Goal: Task Accomplishment & Management: Manage account settings

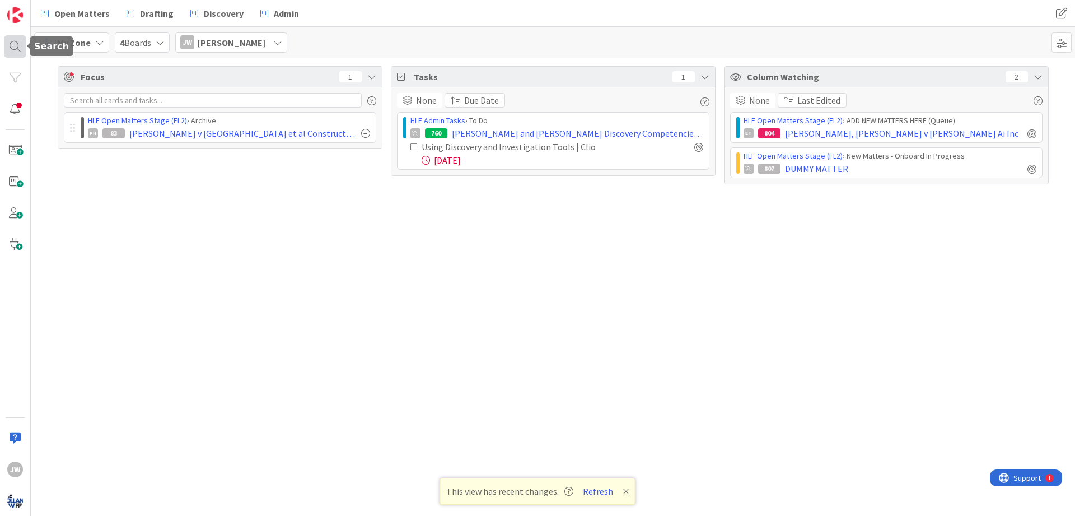
click at [13, 48] on div at bounding box center [15, 46] width 22 height 22
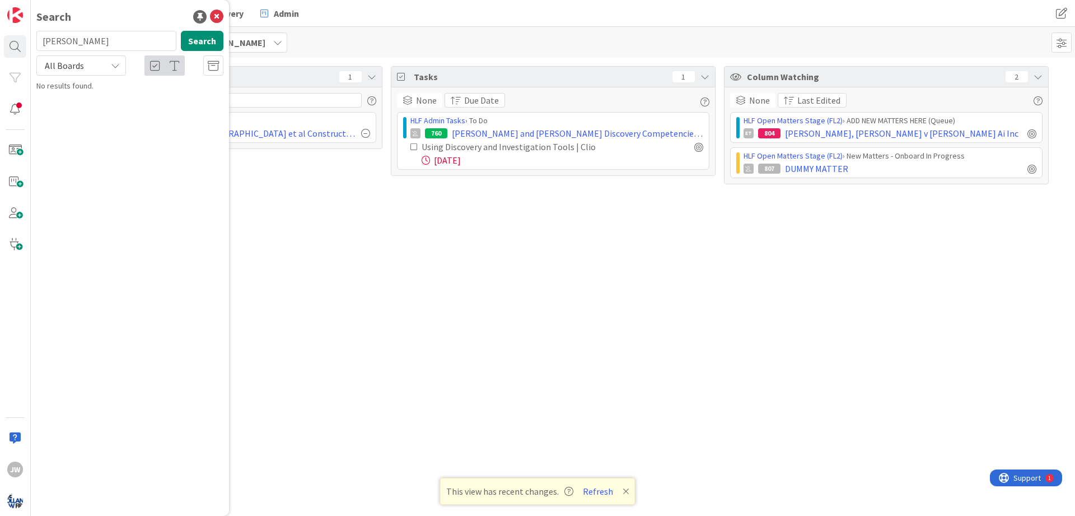
type input "[PERSON_NAME]"
click at [87, 43] on input "[PERSON_NAME]" at bounding box center [106, 41] width 140 height 20
click at [218, 15] on icon at bounding box center [216, 16] width 13 height 13
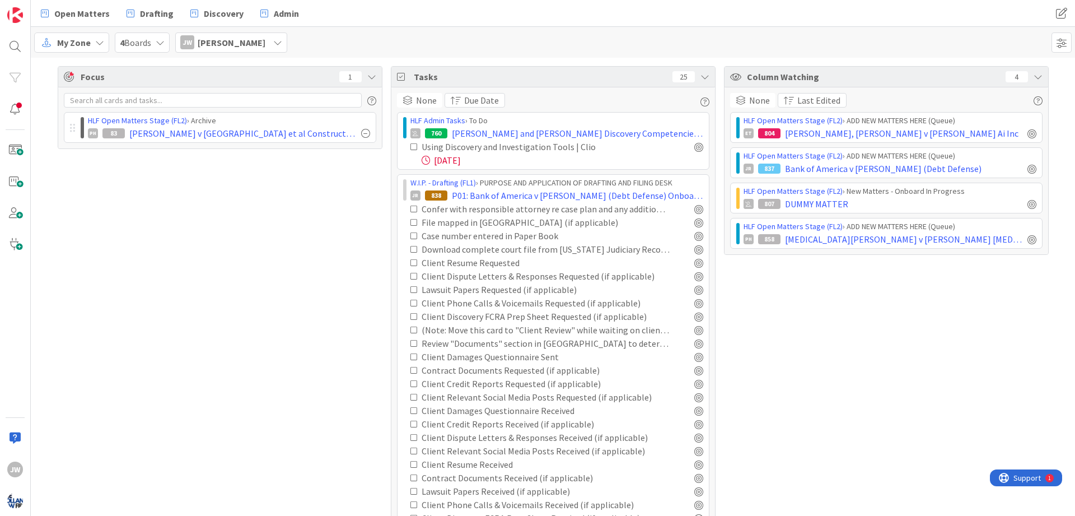
click at [92, 46] on div "My Zone" at bounding box center [71, 42] width 75 height 20
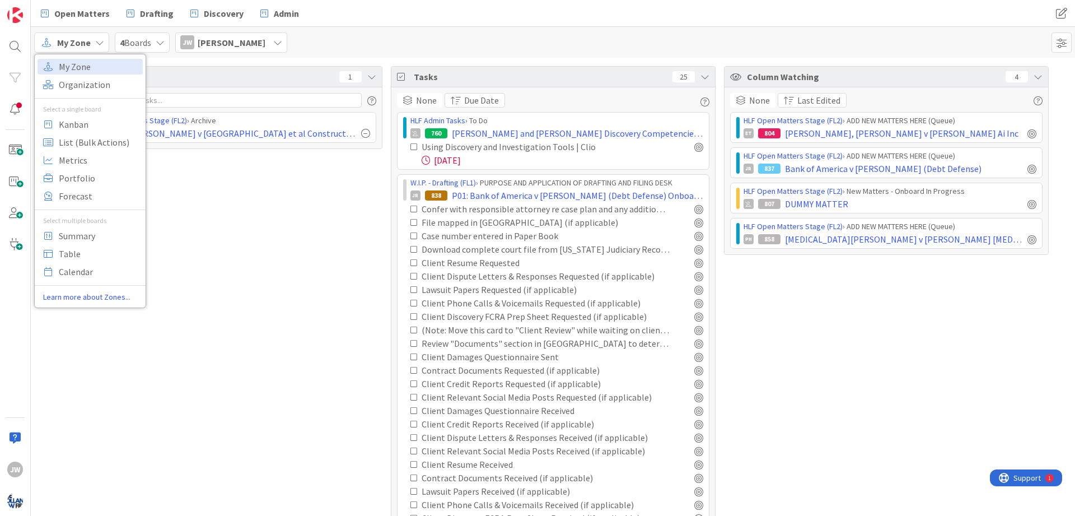
click at [159, 42] on icon at bounding box center [160, 42] width 9 height 9
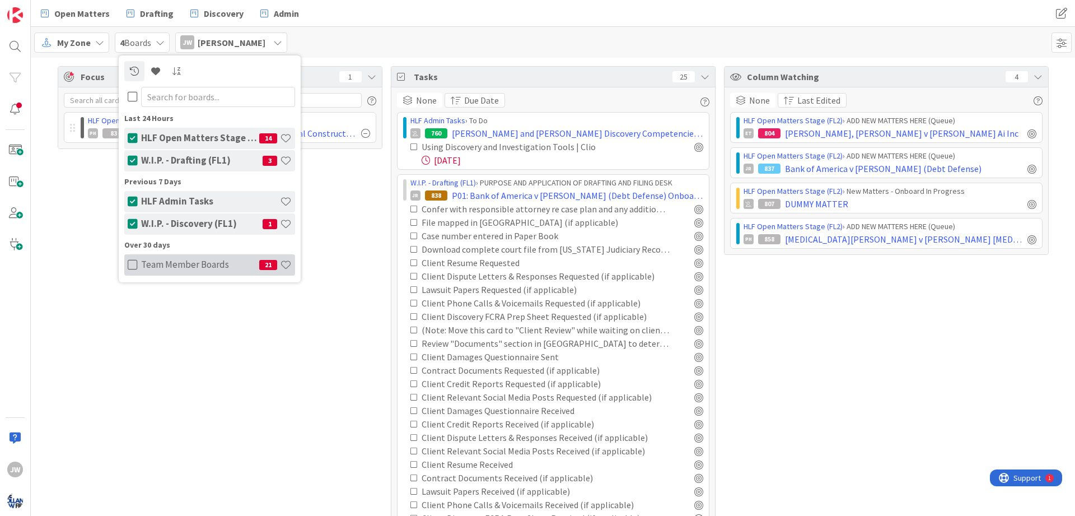
click at [129, 262] on icon at bounding box center [133, 264] width 10 height 11
click at [164, 44] on icon at bounding box center [160, 42] width 9 height 9
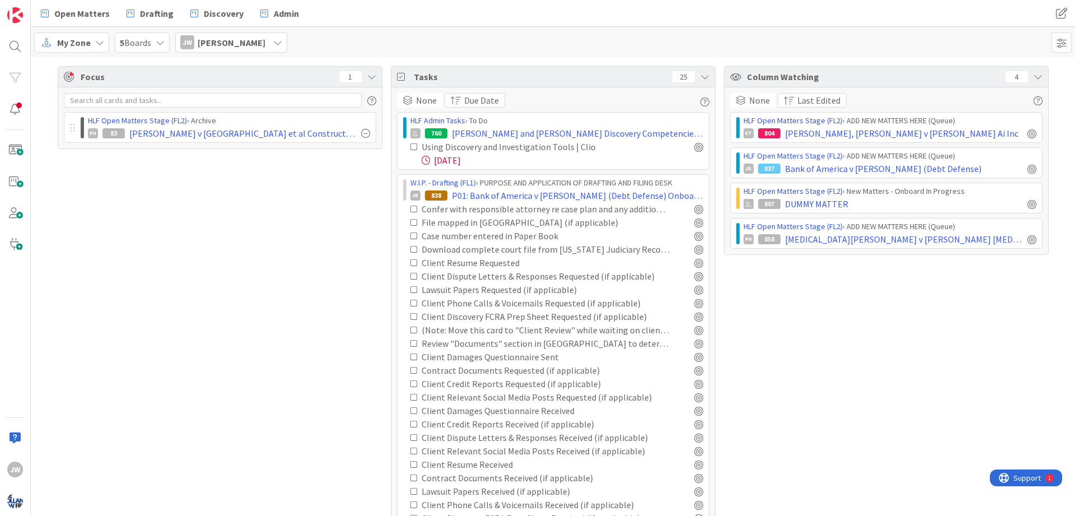
click at [103, 42] on icon at bounding box center [99, 42] width 9 height 9
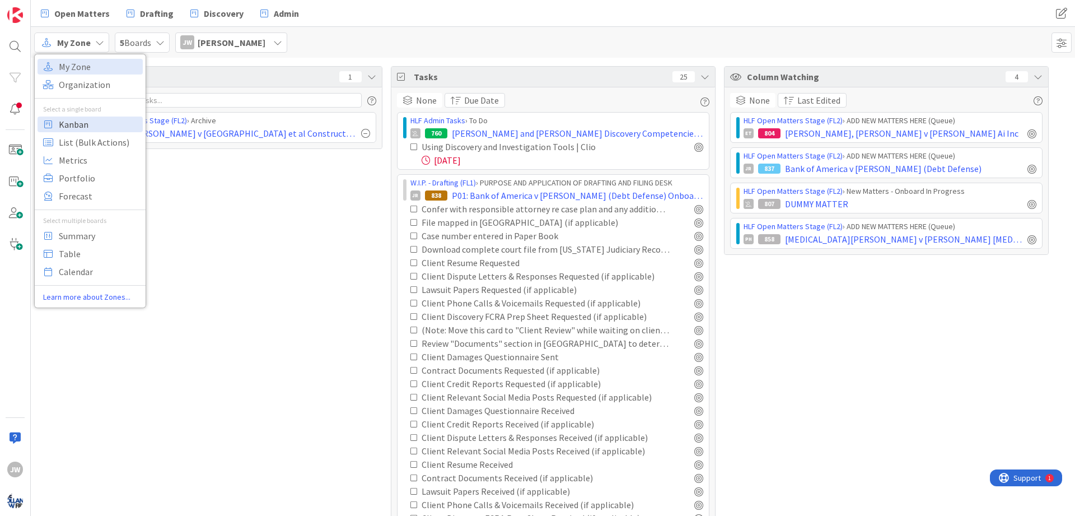
click at [102, 124] on span "Kanban" at bounding box center [99, 124] width 81 height 17
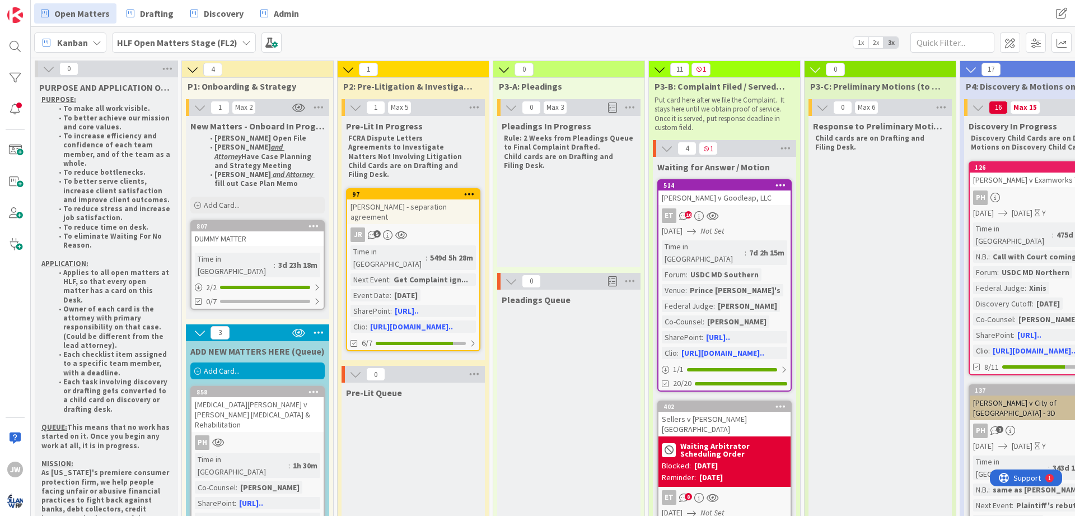
click at [242, 40] on icon at bounding box center [246, 42] width 9 height 9
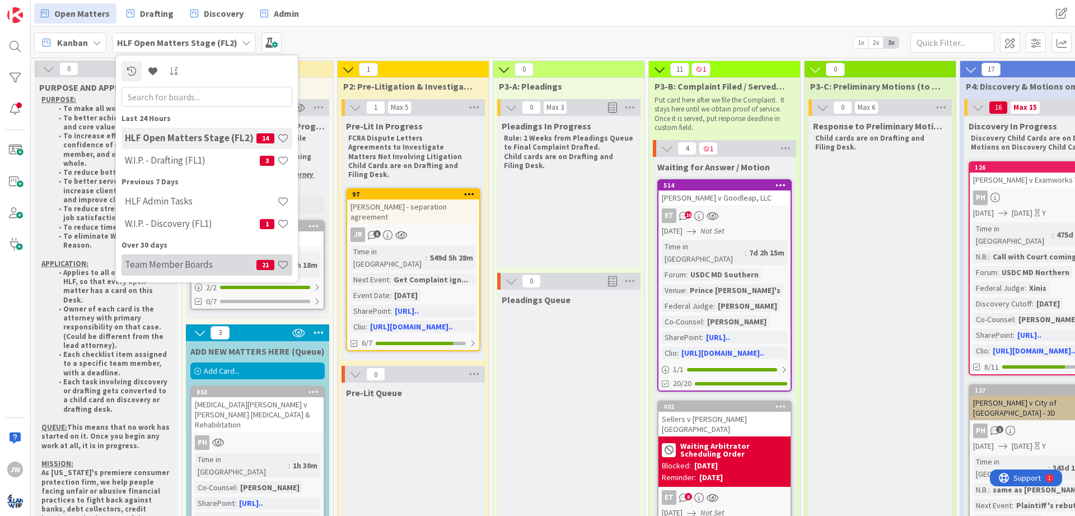
click at [196, 262] on h4 "Team Member Boards" at bounding box center [191, 264] width 132 height 11
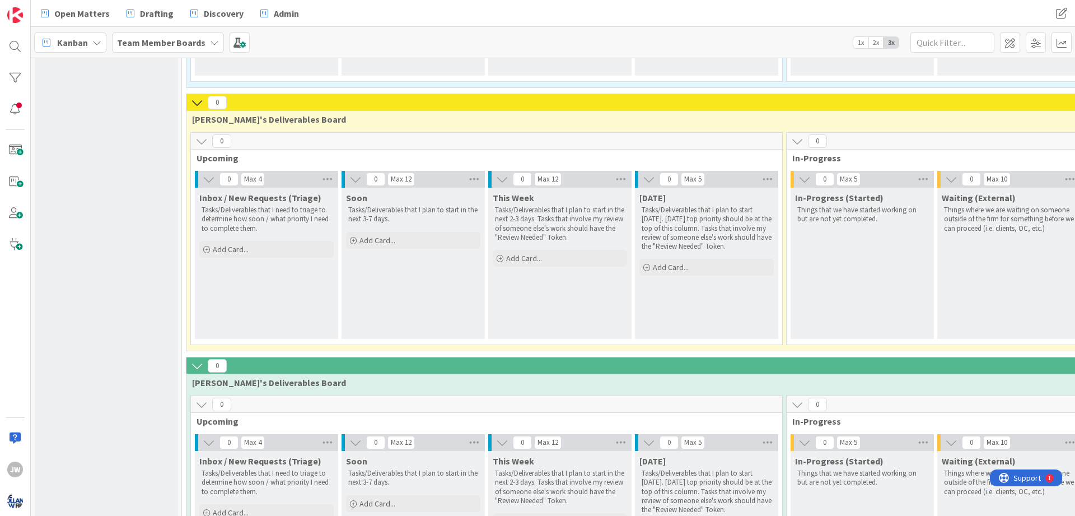
scroll to position [67, 0]
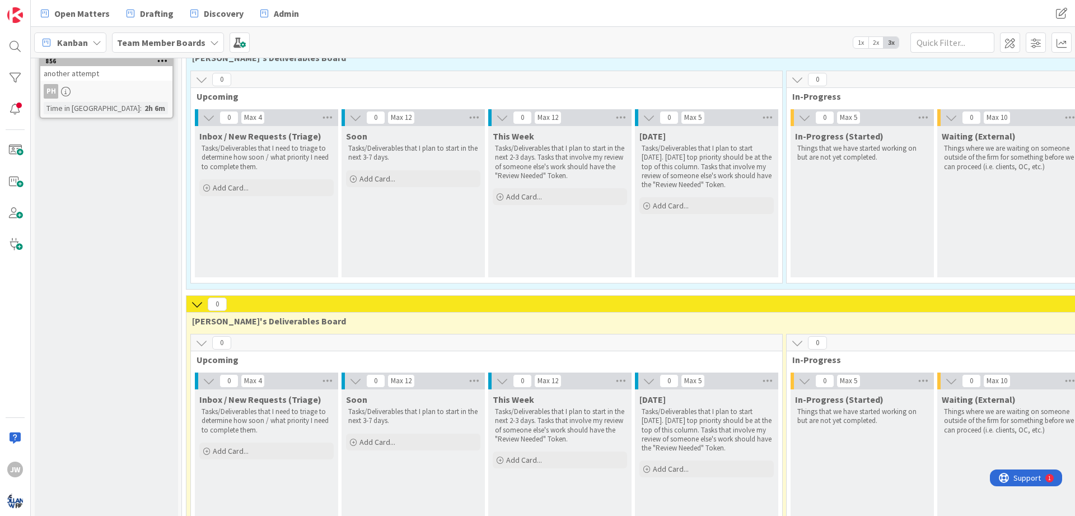
click at [197, 306] on icon at bounding box center [197, 304] width 12 height 12
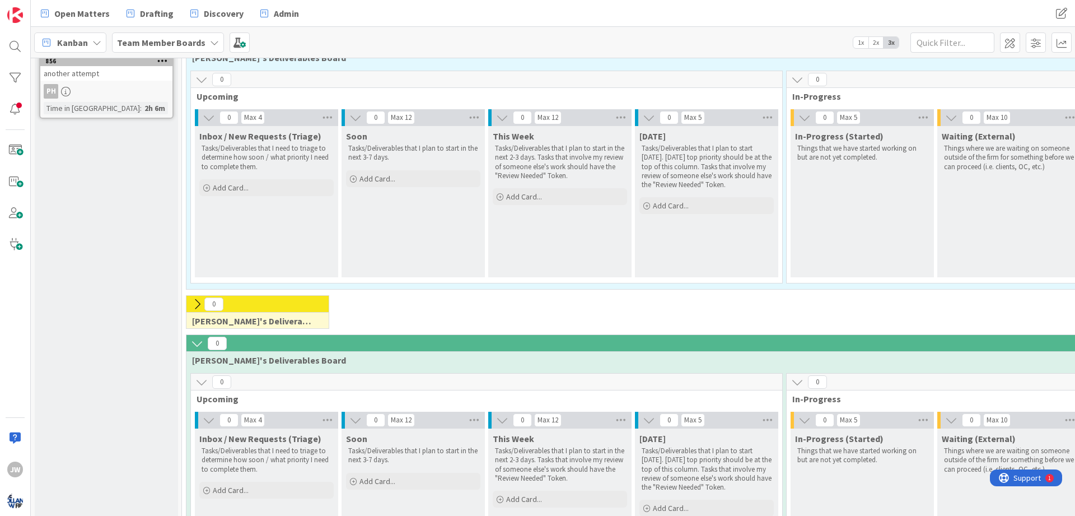
click at [197, 306] on icon at bounding box center [197, 304] width 12 height 12
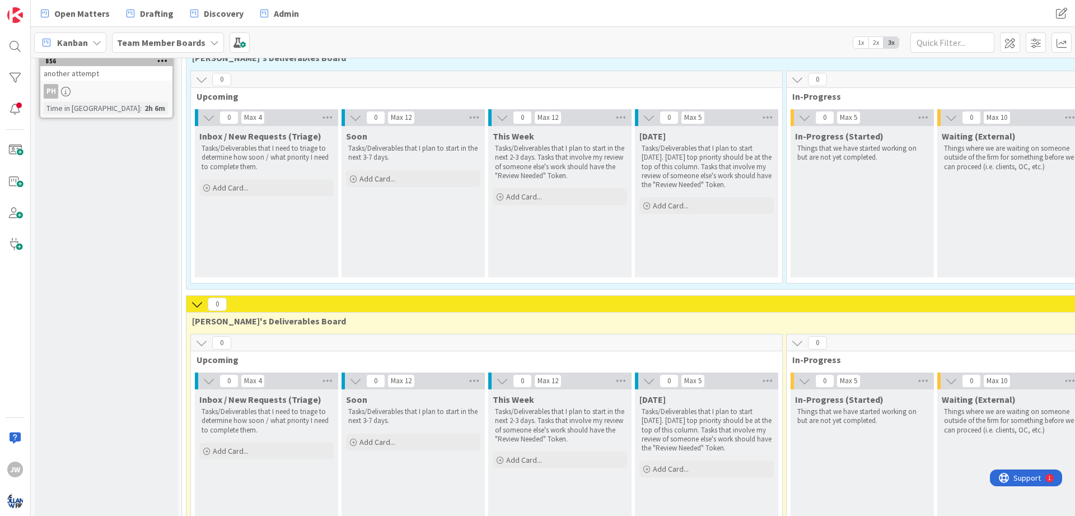
drag, startPoint x: 285, startPoint y: 304, endPoint x: 285, endPoint y: 296, distance: 8.4
click at [285, 296] on div "0" at bounding box center [789, 304] width 1205 height 17
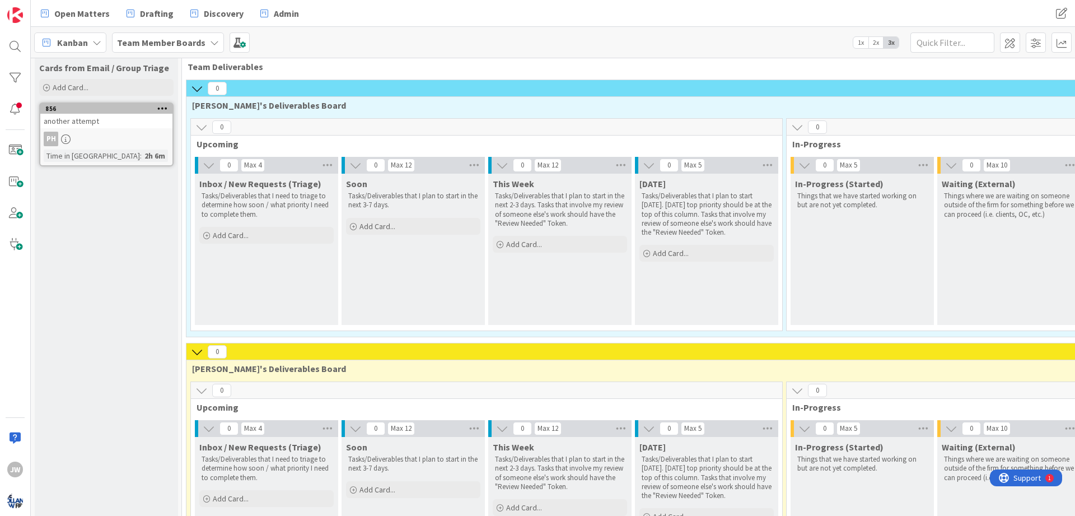
scroll to position [0, 0]
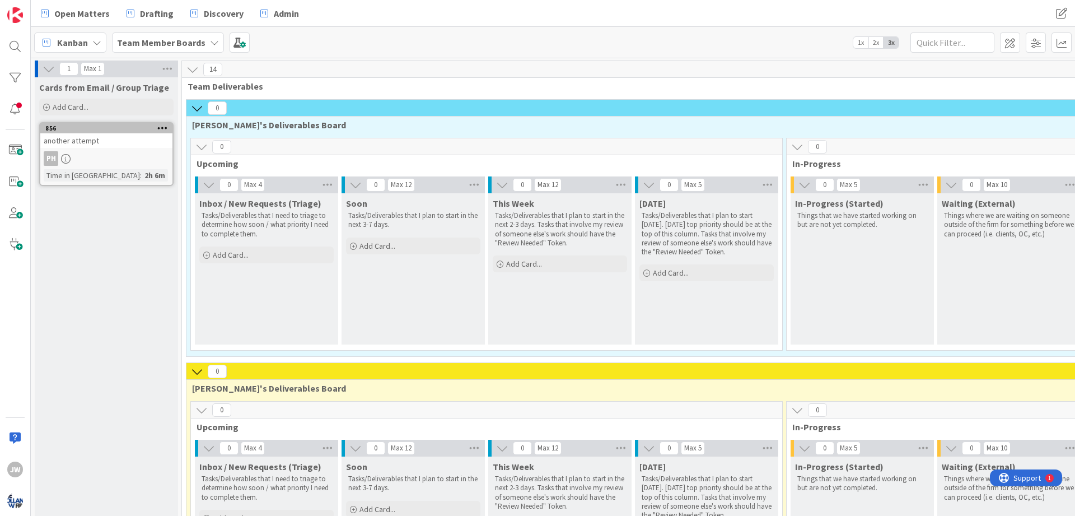
click at [159, 127] on icon at bounding box center [162, 128] width 11 height 8
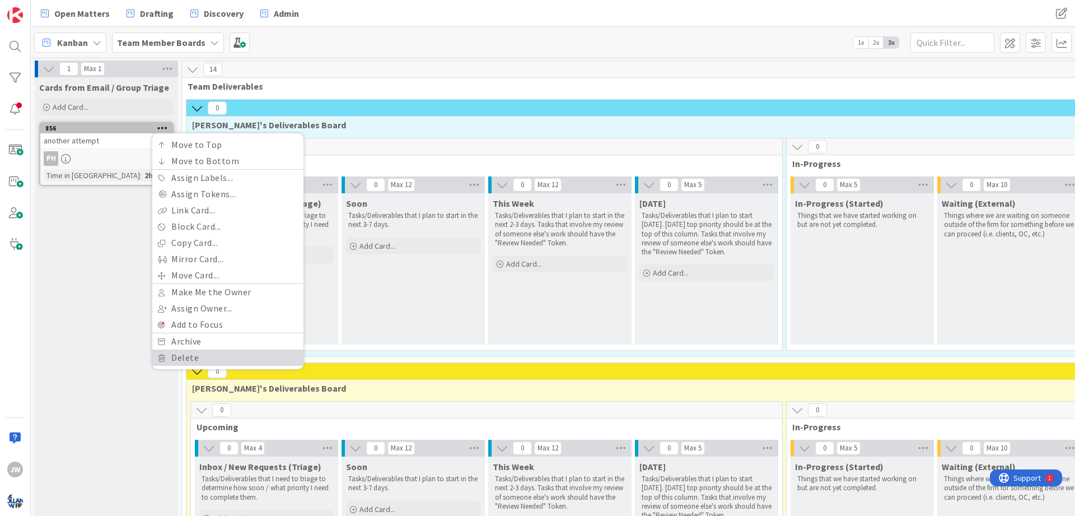
click at [179, 355] on link "Delete" at bounding box center [227, 357] width 151 height 16
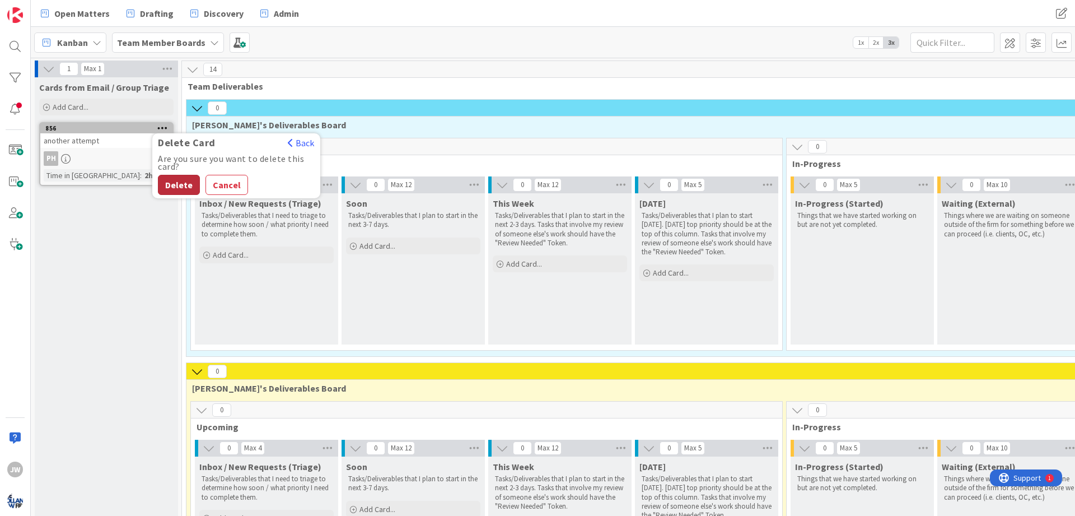
click at [184, 179] on button "Delete" at bounding box center [179, 185] width 42 height 20
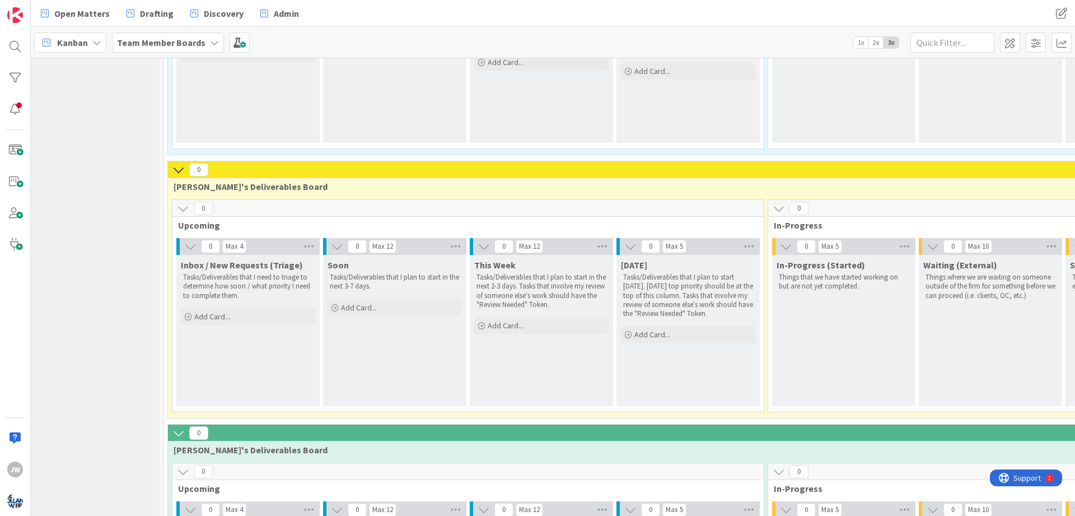
scroll to position [202, 0]
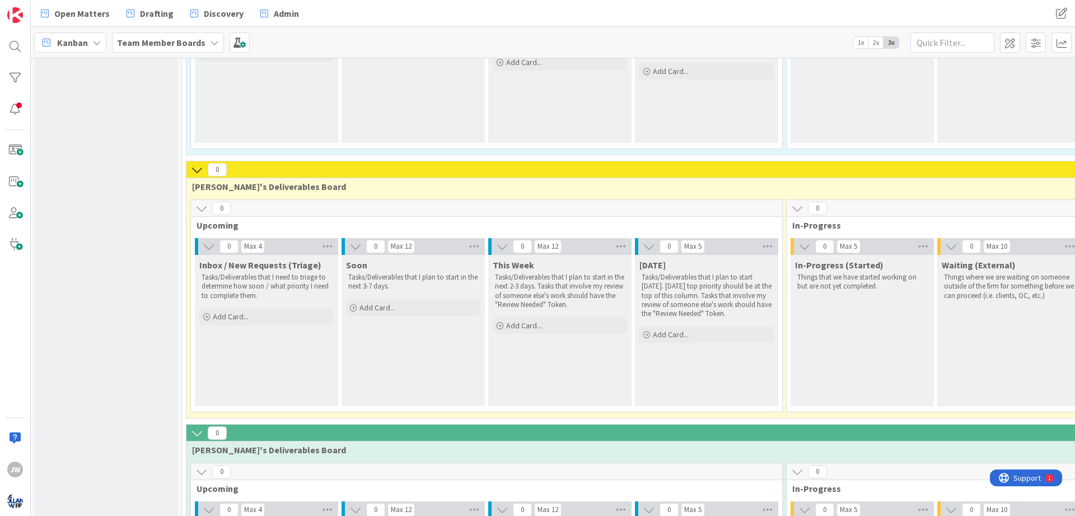
click at [197, 170] on icon at bounding box center [197, 170] width 12 height 12
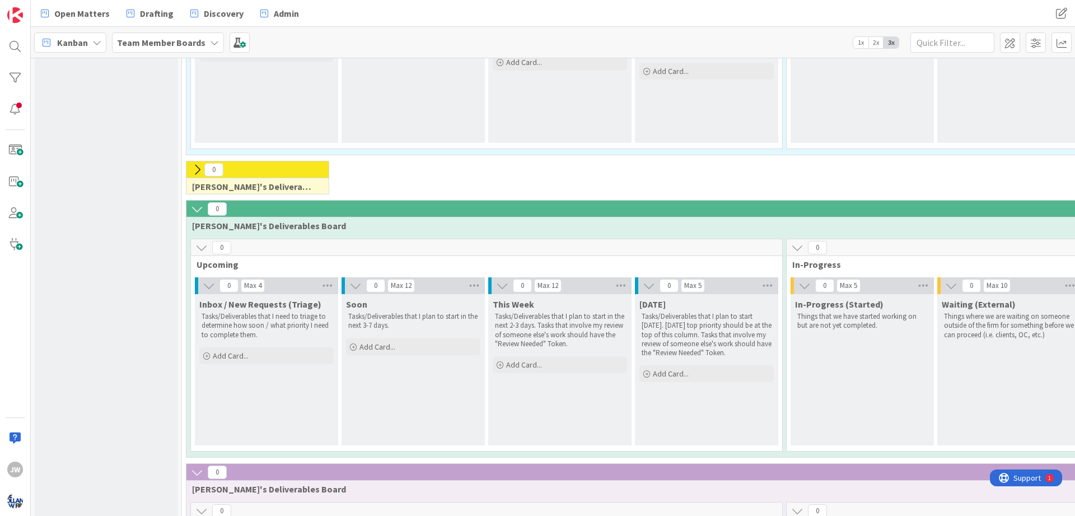
click at [197, 170] on icon at bounding box center [197, 170] width 12 height 12
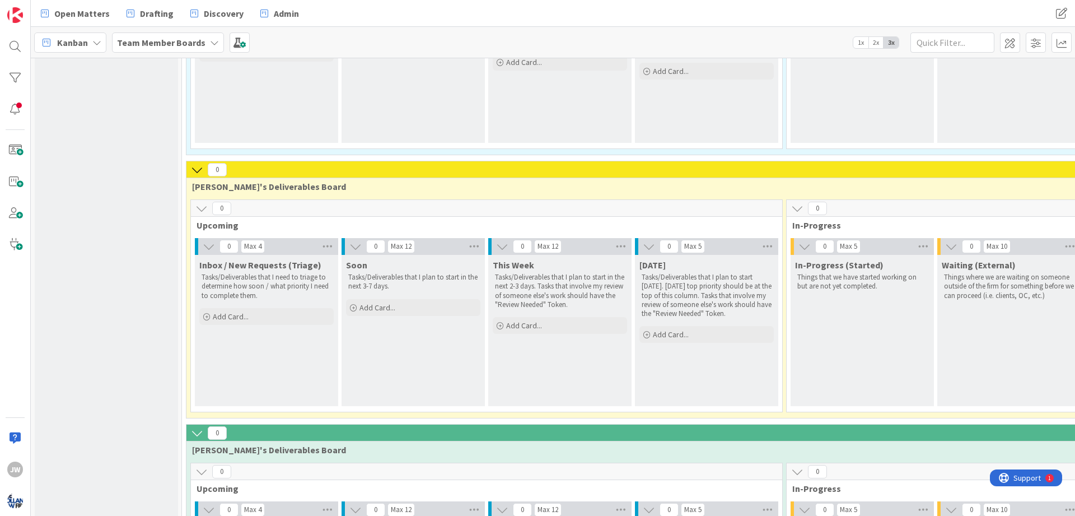
click at [196, 206] on icon at bounding box center [201, 208] width 12 height 12
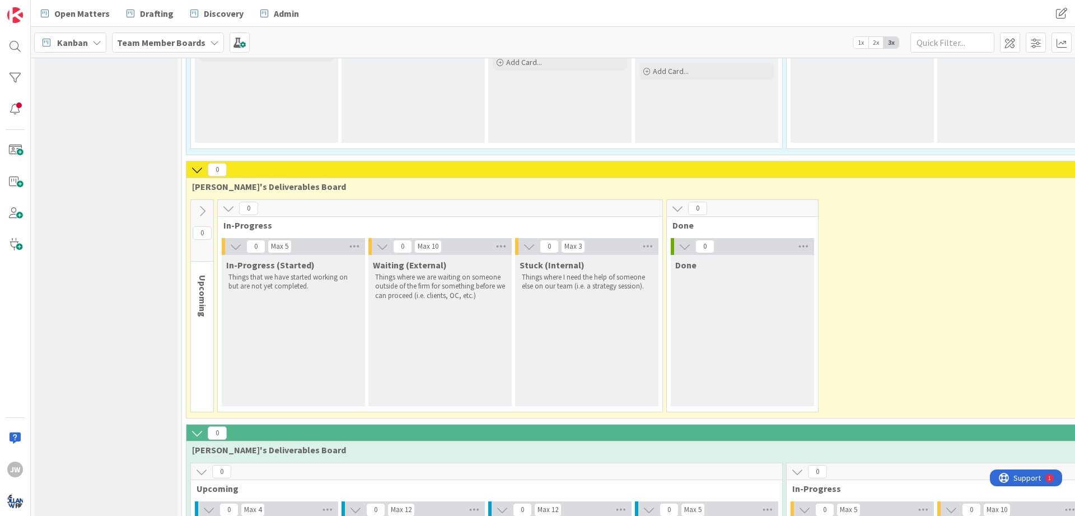
click at [196, 206] on icon at bounding box center [202, 211] width 12 height 12
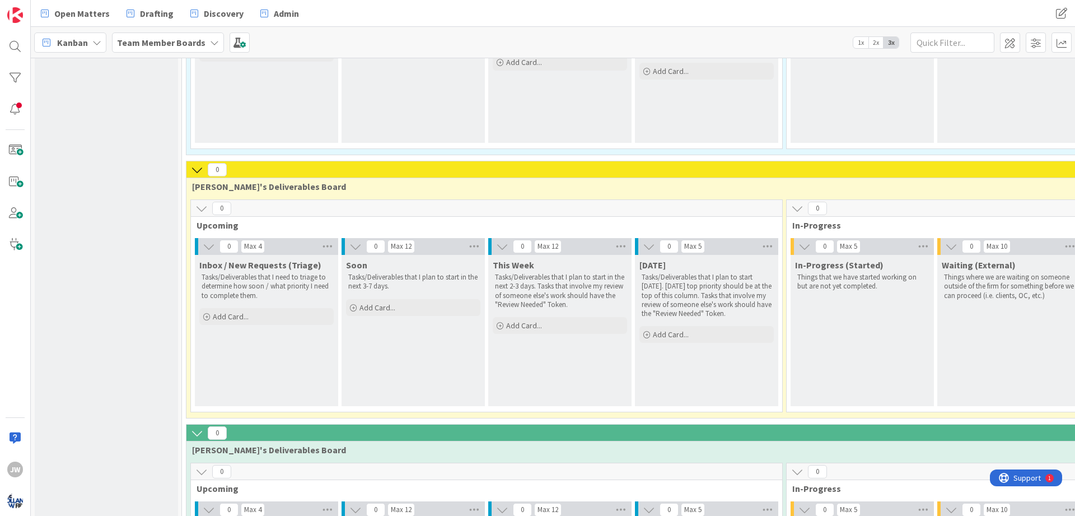
scroll to position [0, 0]
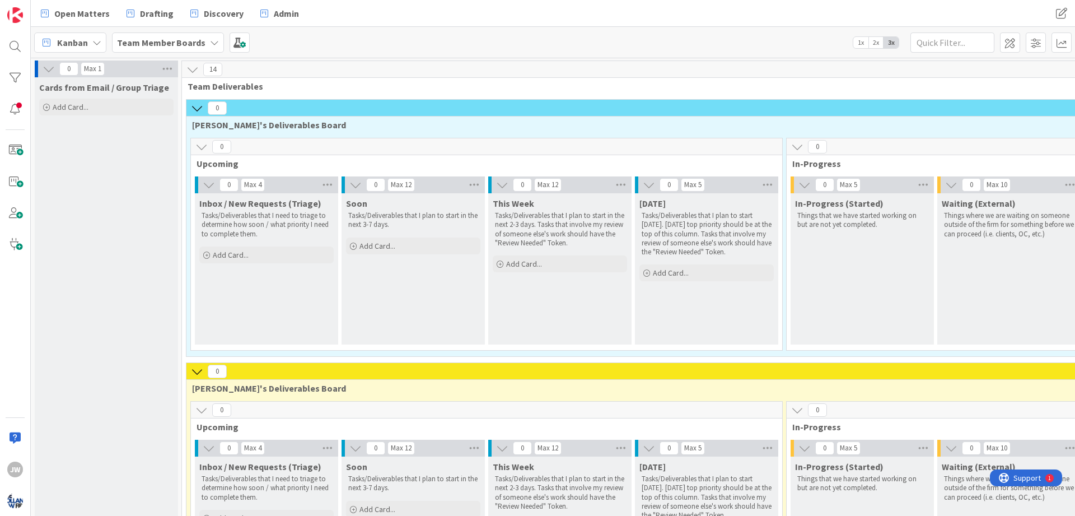
click at [197, 111] on icon at bounding box center [197, 108] width 12 height 12
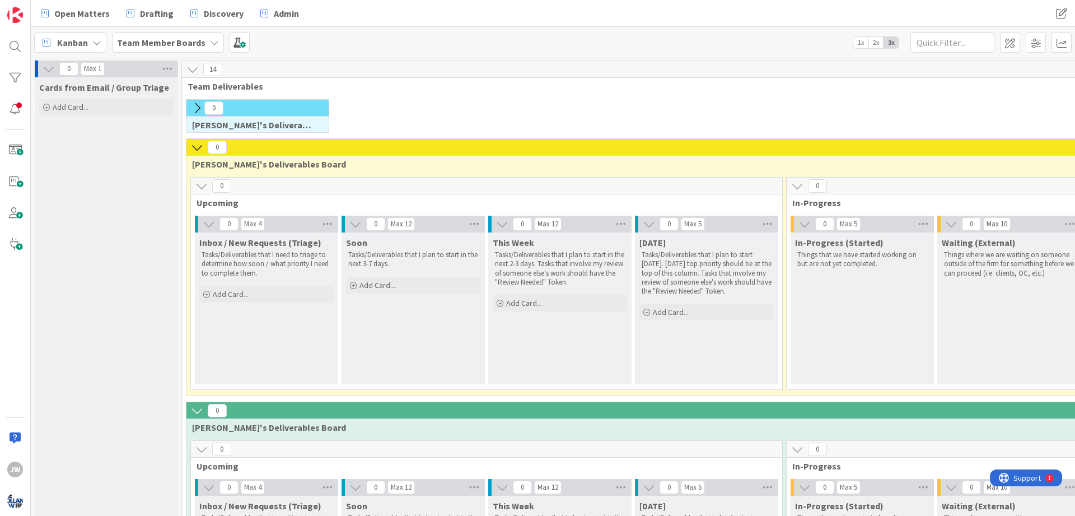
click at [198, 412] on icon at bounding box center [197, 410] width 12 height 12
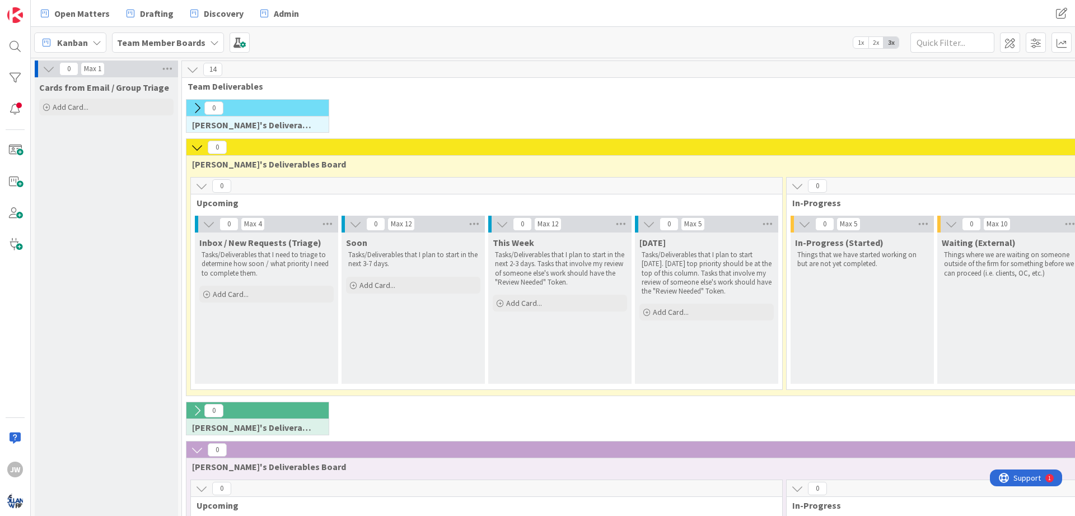
click at [197, 449] on icon at bounding box center [197, 450] width 12 height 12
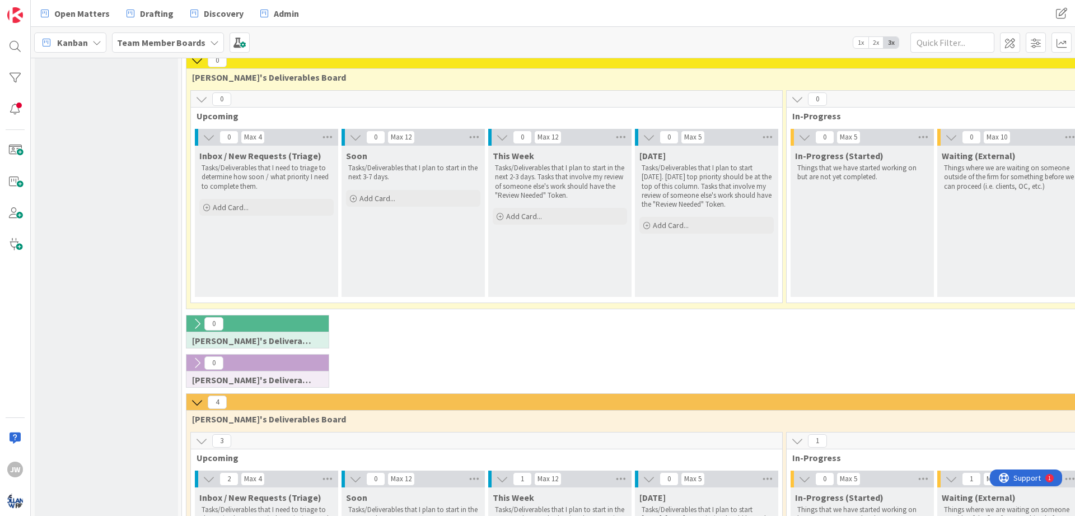
scroll to position [134, 0]
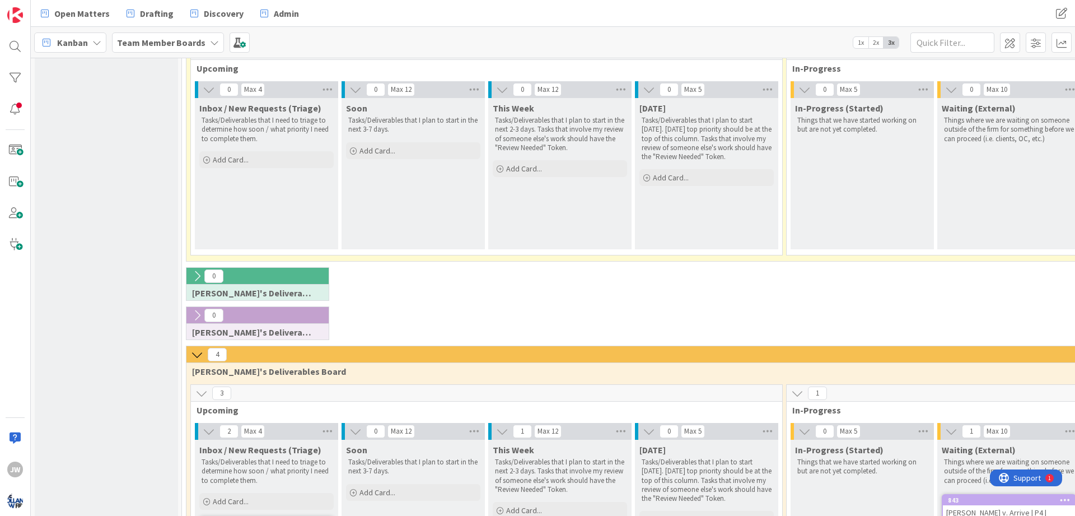
click at [199, 350] on icon at bounding box center [197, 354] width 12 height 12
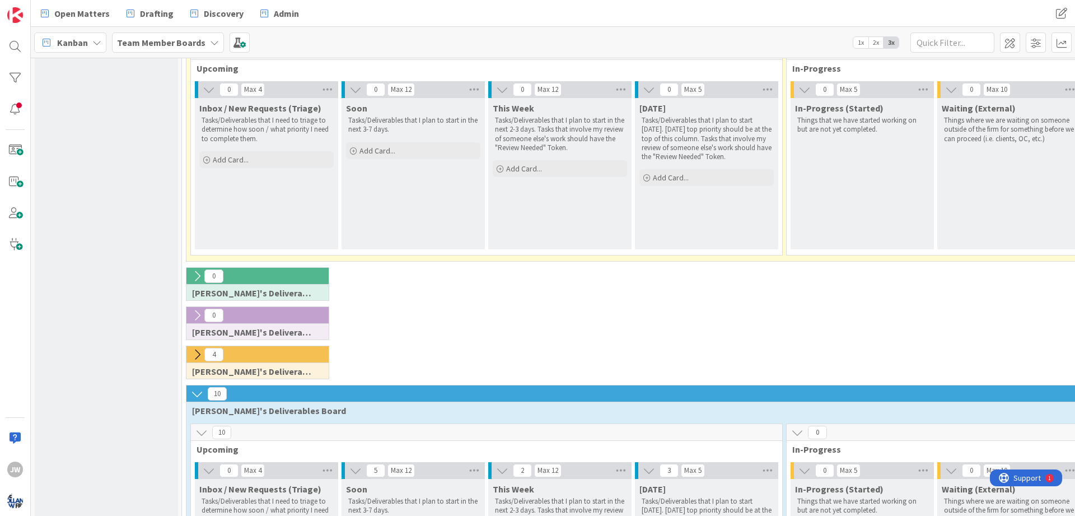
scroll to position [269, 0]
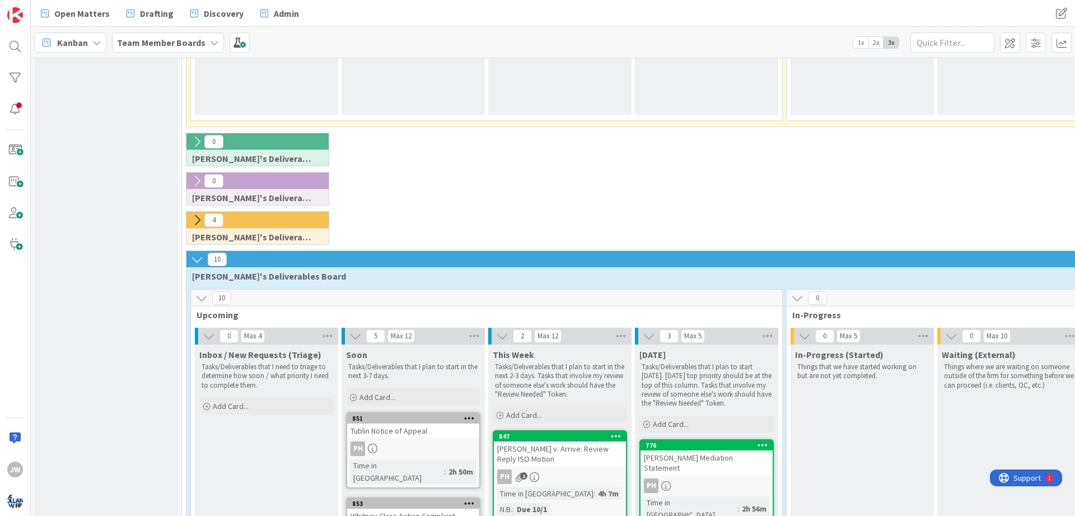
click at [199, 258] on icon at bounding box center [197, 259] width 12 height 12
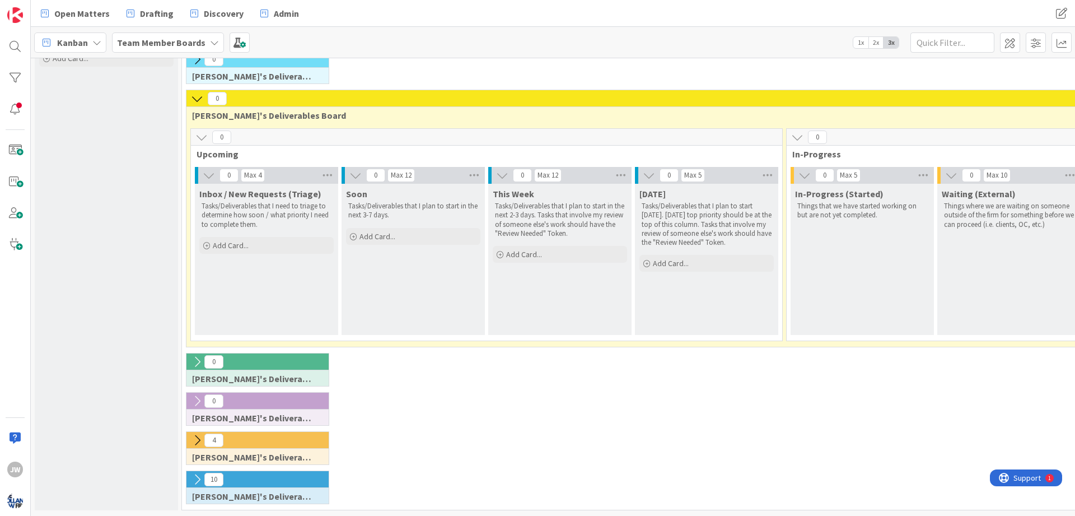
scroll to position [0, 0]
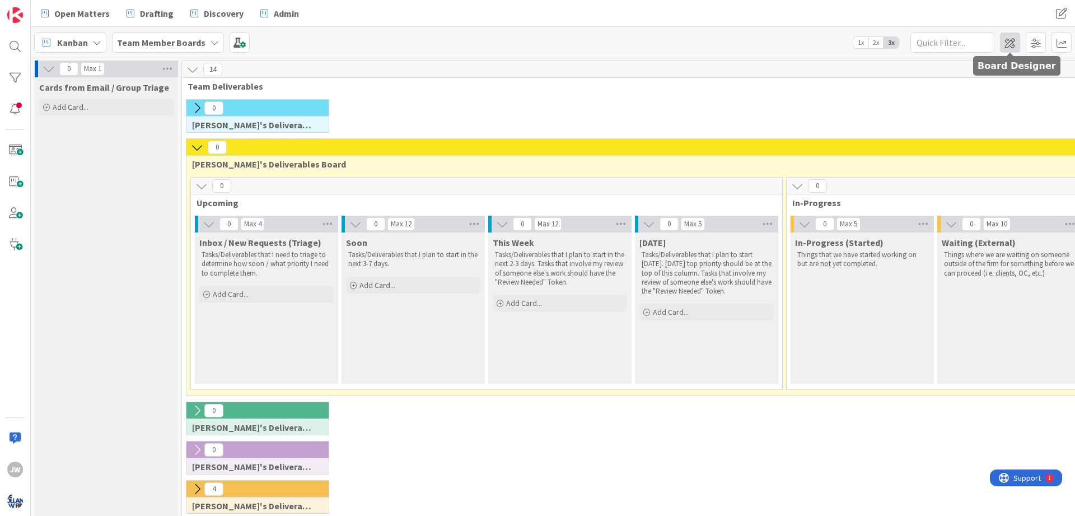
click at [1018, 45] on span at bounding box center [1010, 42] width 20 height 20
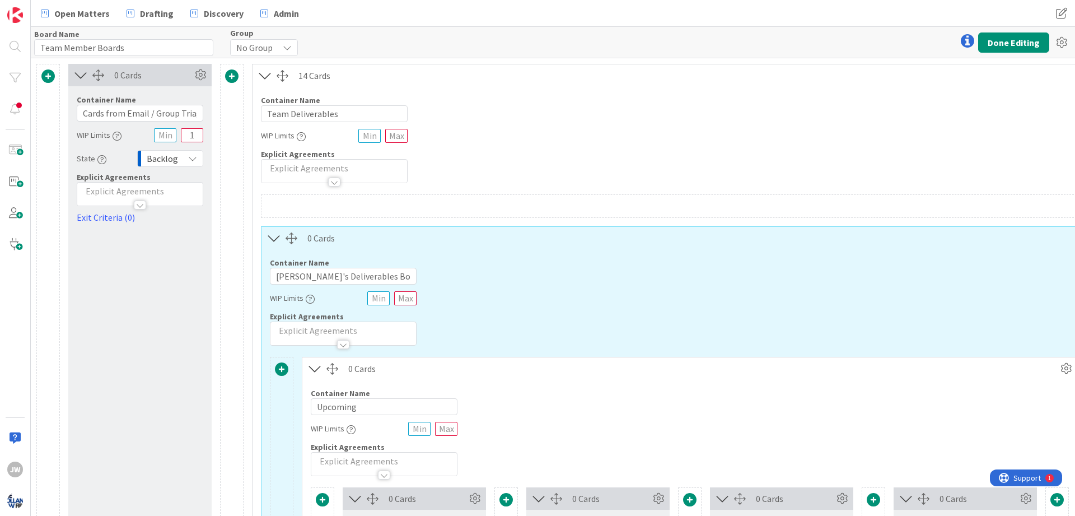
type input "Team Member Boards"
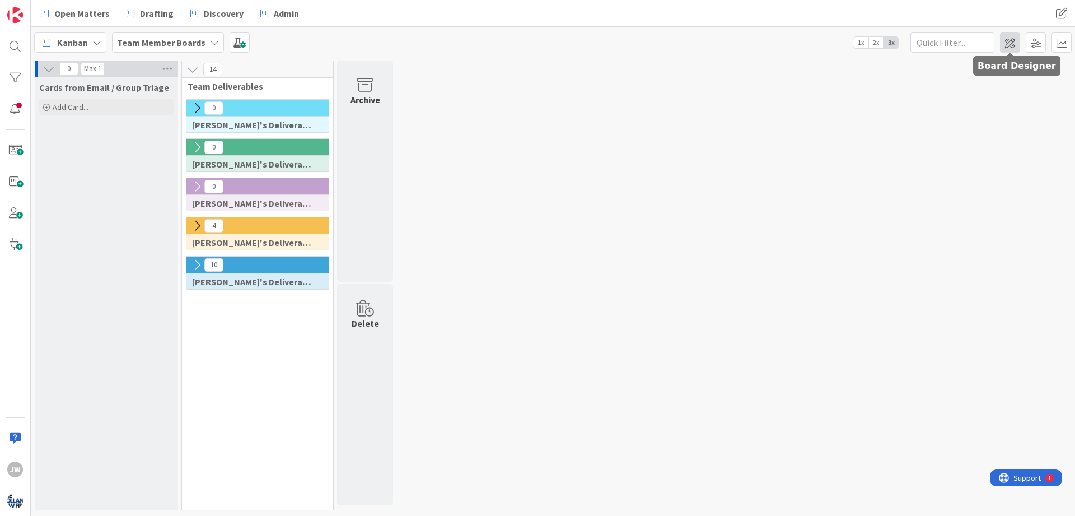
click at [1010, 46] on span at bounding box center [1010, 42] width 20 height 20
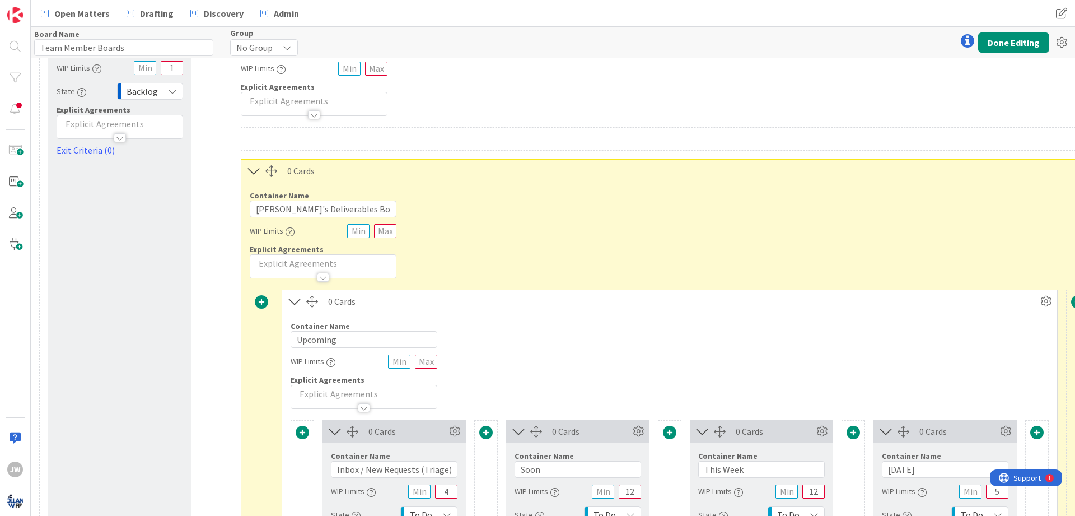
scroll to position [0, 20]
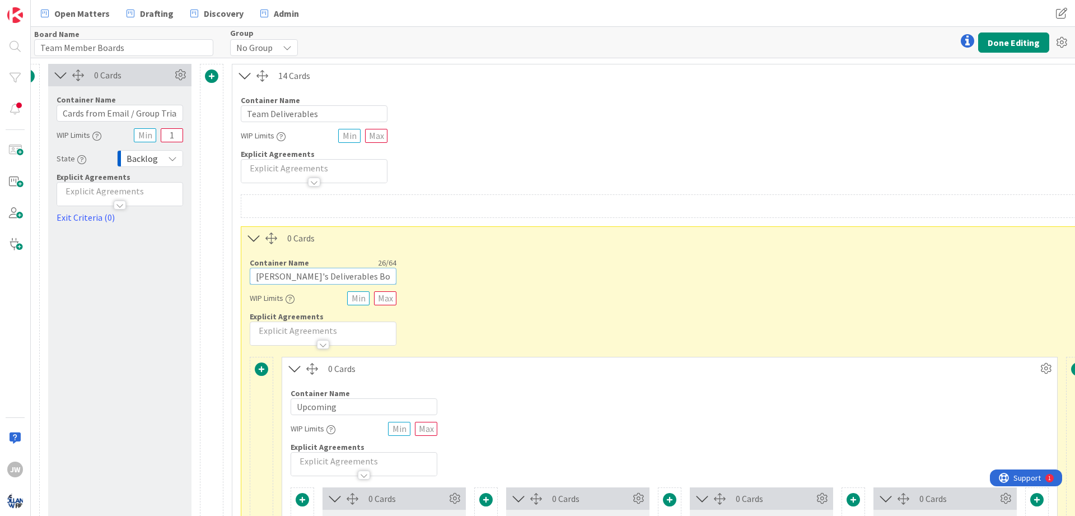
click at [369, 272] on input "Jamie's Deliverables Board" at bounding box center [323, 276] width 147 height 17
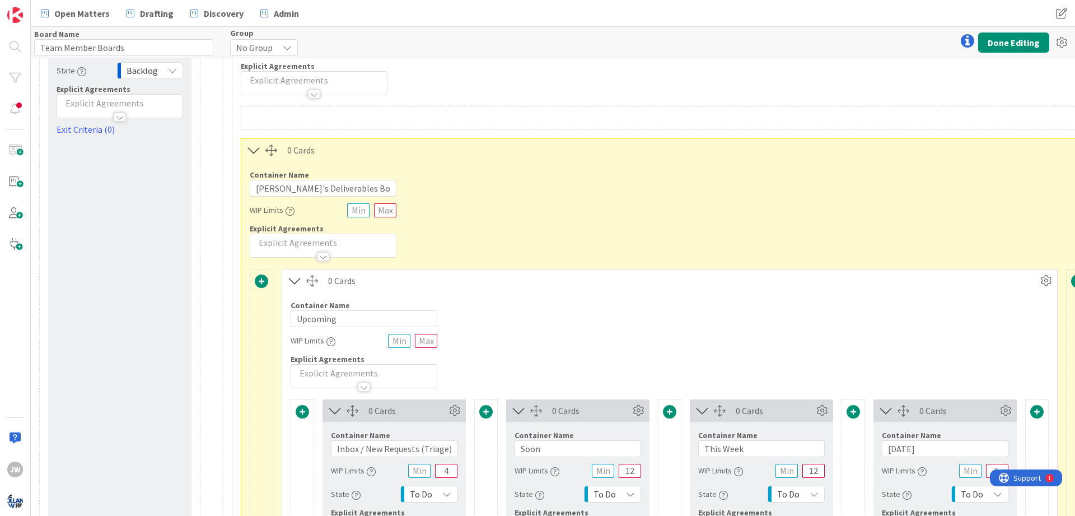
scroll to position [67, 20]
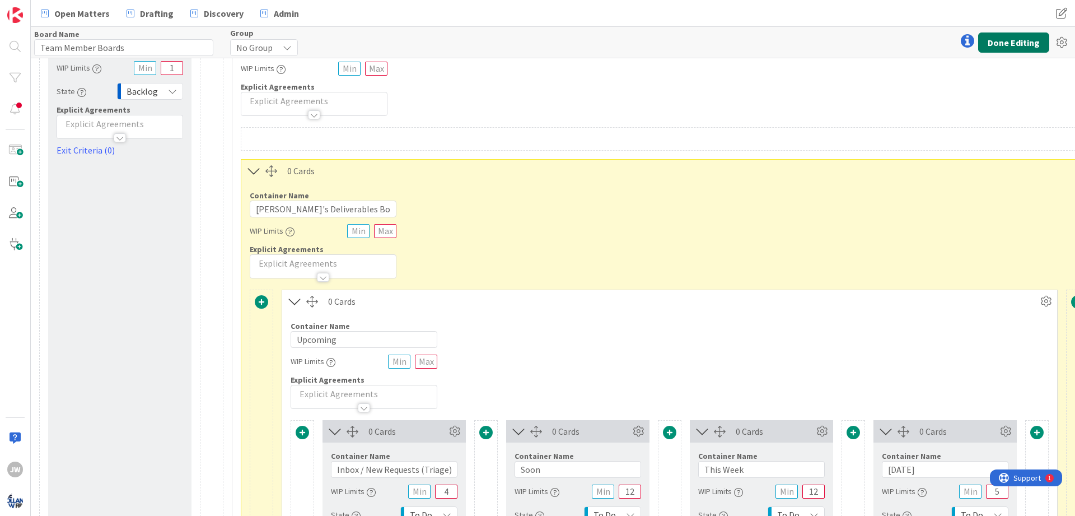
click at [1015, 39] on button "Done Editing" at bounding box center [1013, 42] width 71 height 20
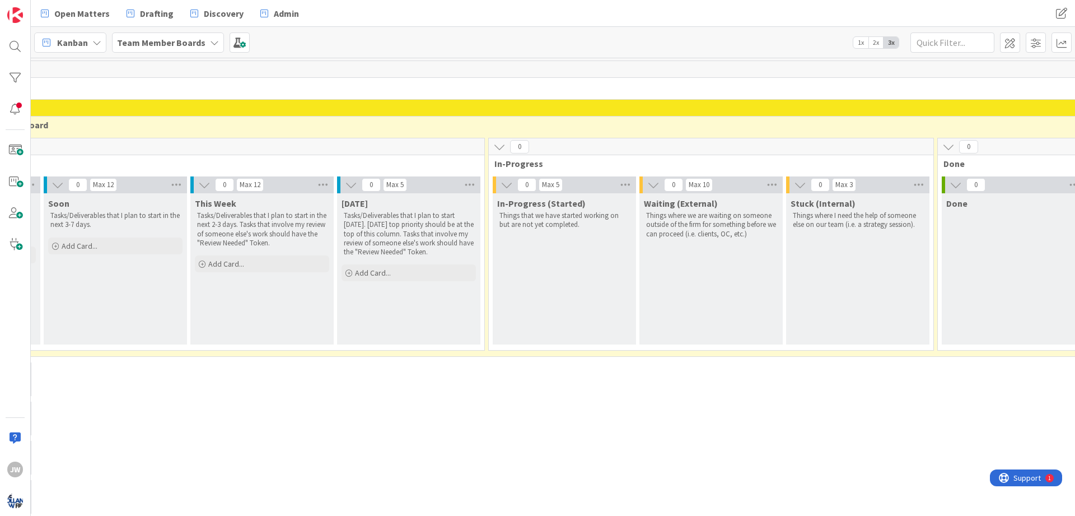
scroll to position [0, 385]
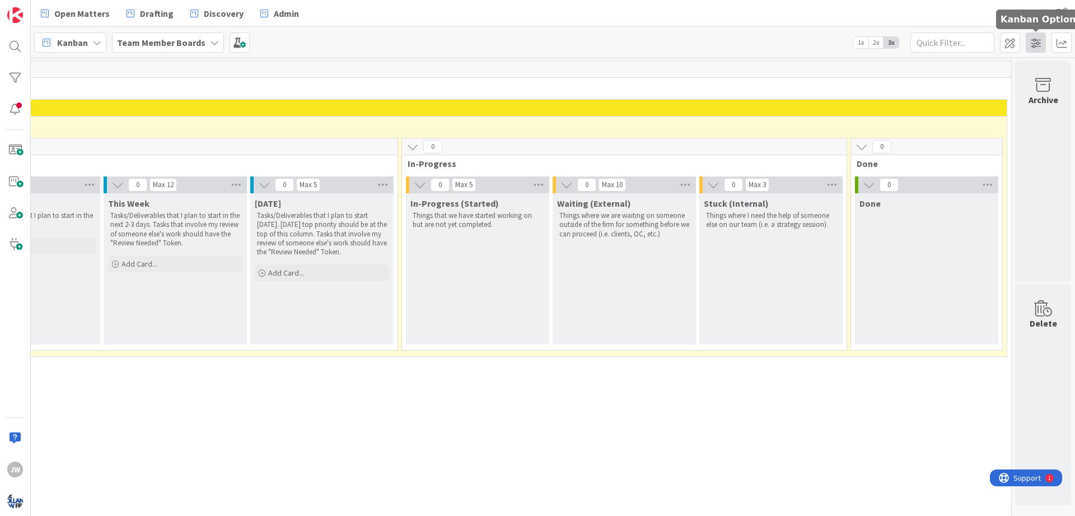
click at [1029, 47] on span at bounding box center [1036, 42] width 20 height 20
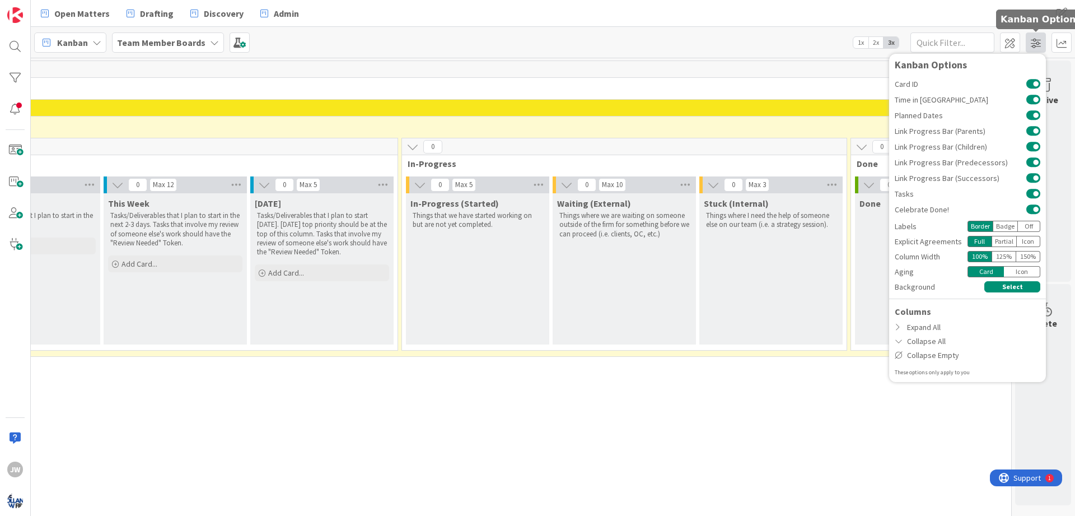
click at [1029, 47] on span at bounding box center [1036, 42] width 20 height 20
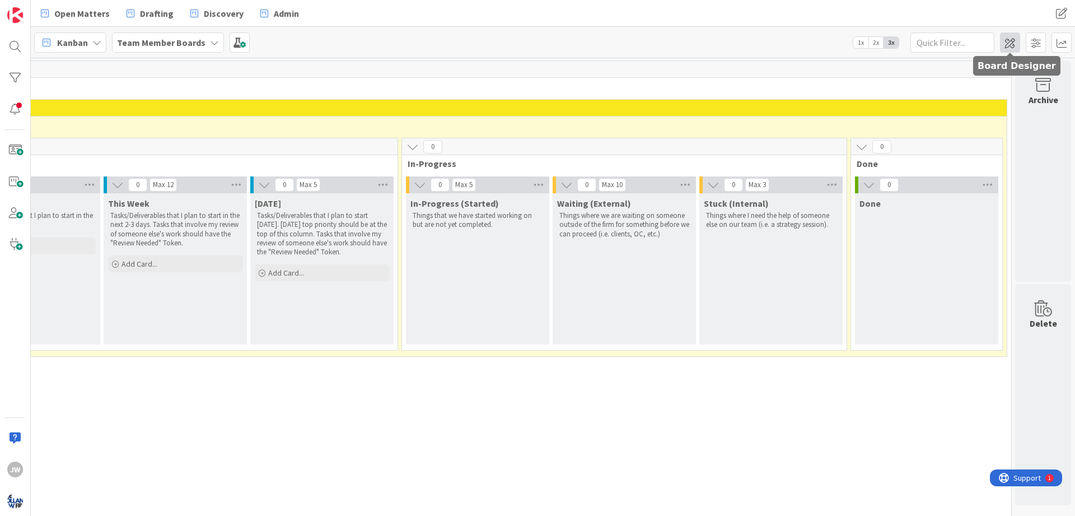
click at [1014, 48] on span at bounding box center [1010, 42] width 20 height 20
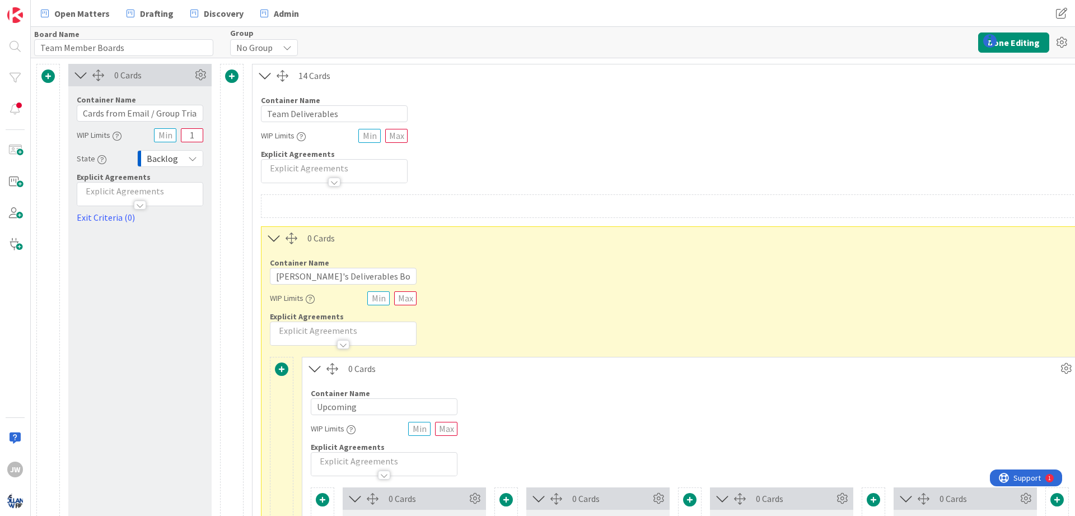
type input "Team Member Boards"
click at [292, 238] on div at bounding box center [292, 238] width 12 height 12
click at [277, 237] on icon at bounding box center [274, 238] width 18 height 15
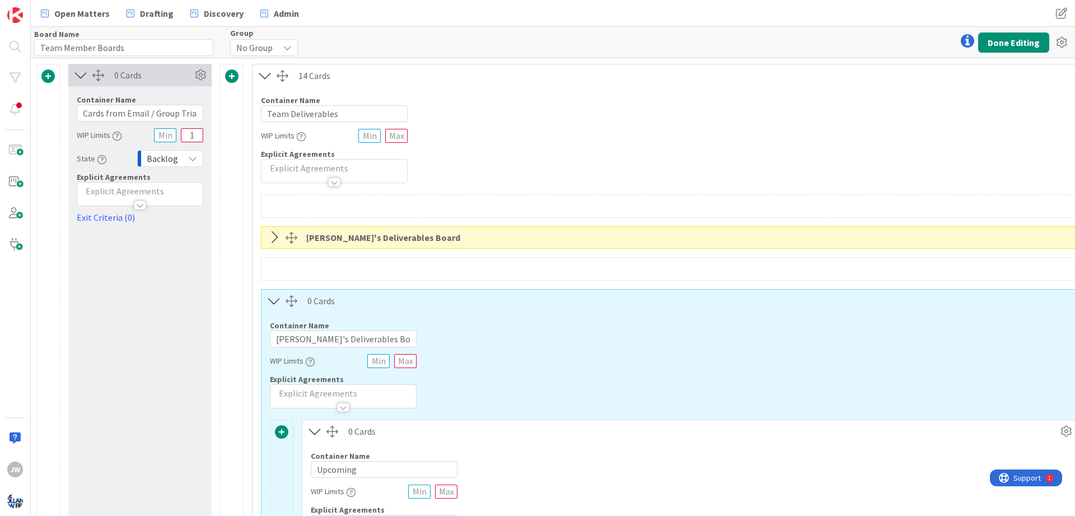
click at [277, 237] on icon at bounding box center [274, 237] width 18 height 15
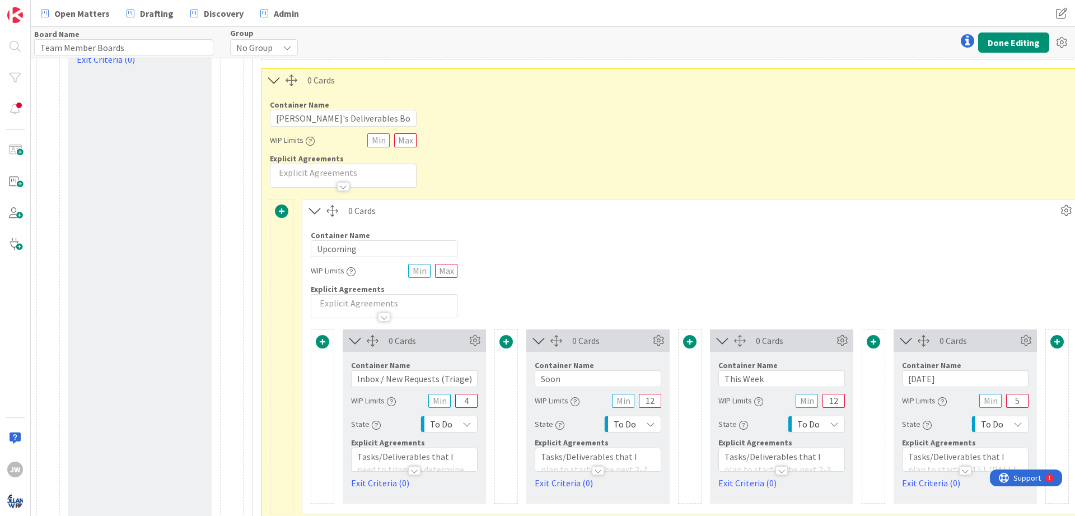
scroll to position [202, 0]
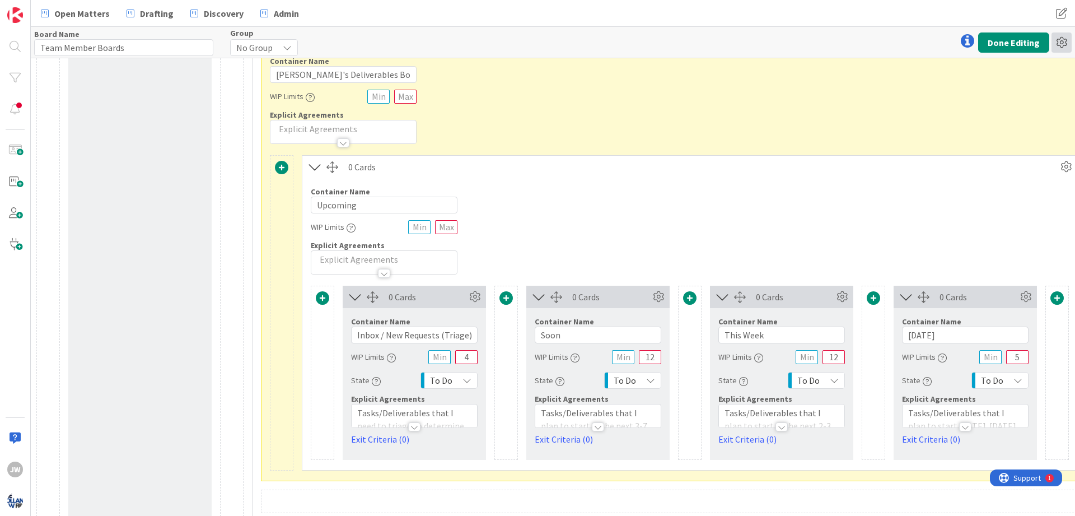
click at [1062, 41] on icon at bounding box center [1062, 42] width 20 height 20
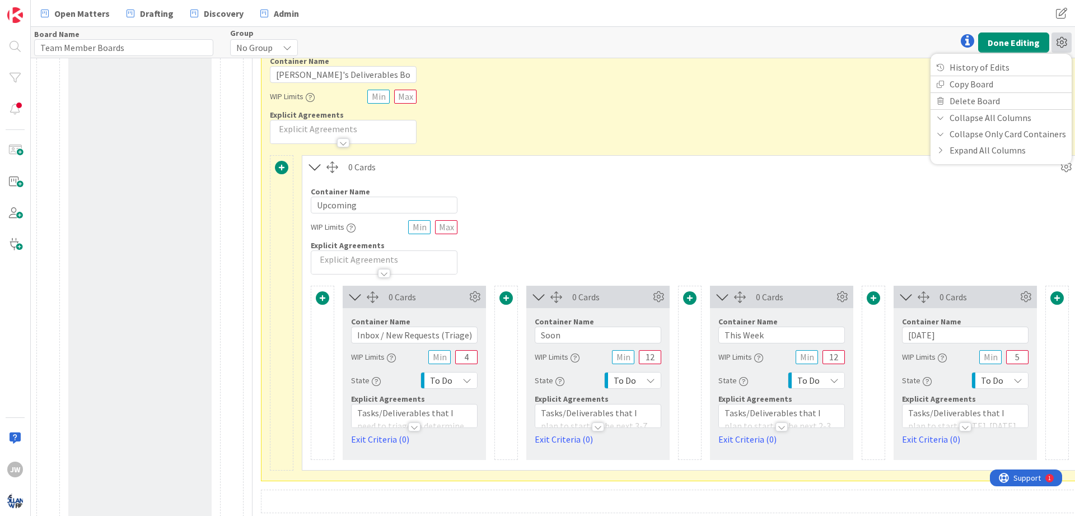
click at [1062, 41] on icon at bounding box center [1062, 42] width 20 height 20
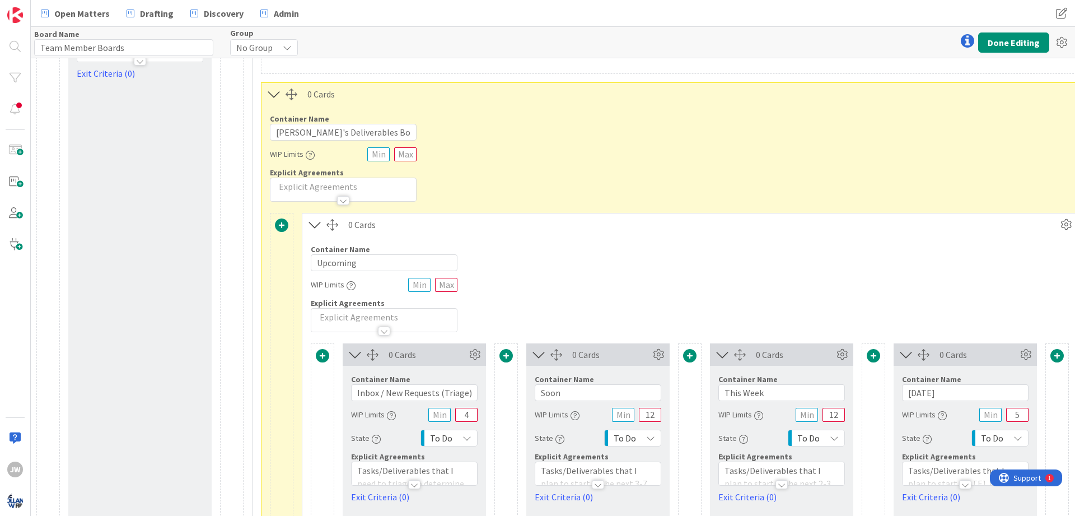
scroll to position [134, 0]
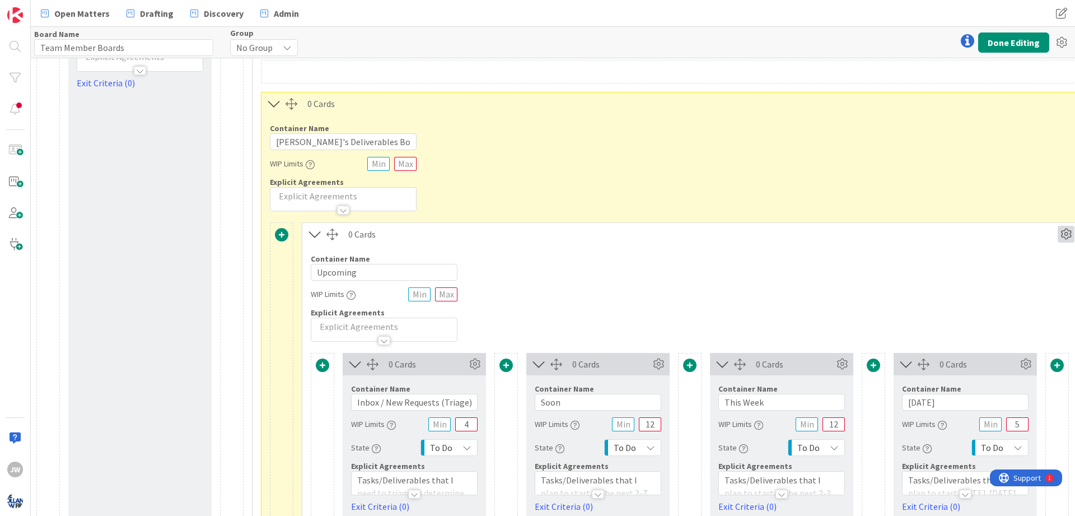
click at [1061, 230] on icon at bounding box center [1066, 234] width 17 height 17
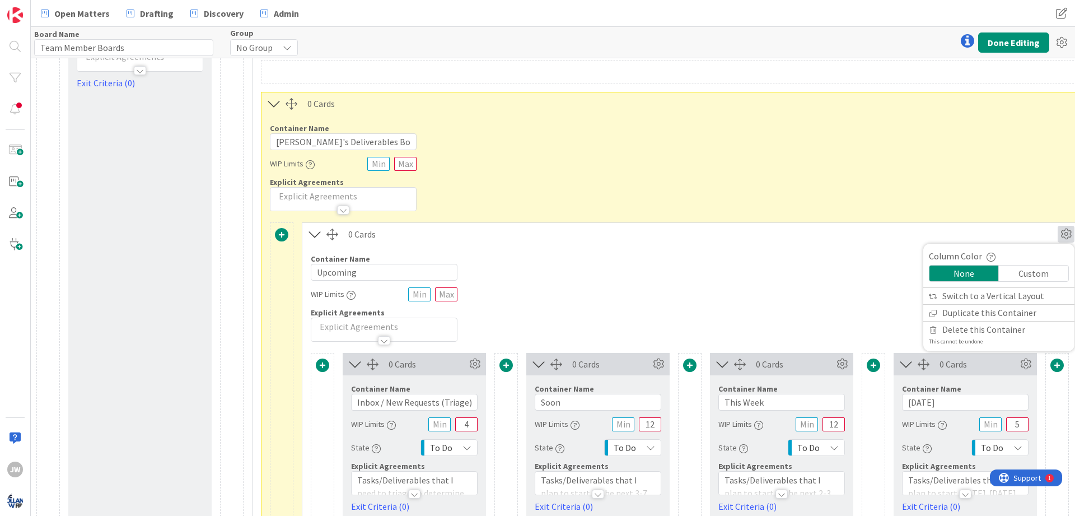
click at [1061, 230] on icon at bounding box center [1066, 234] width 17 height 17
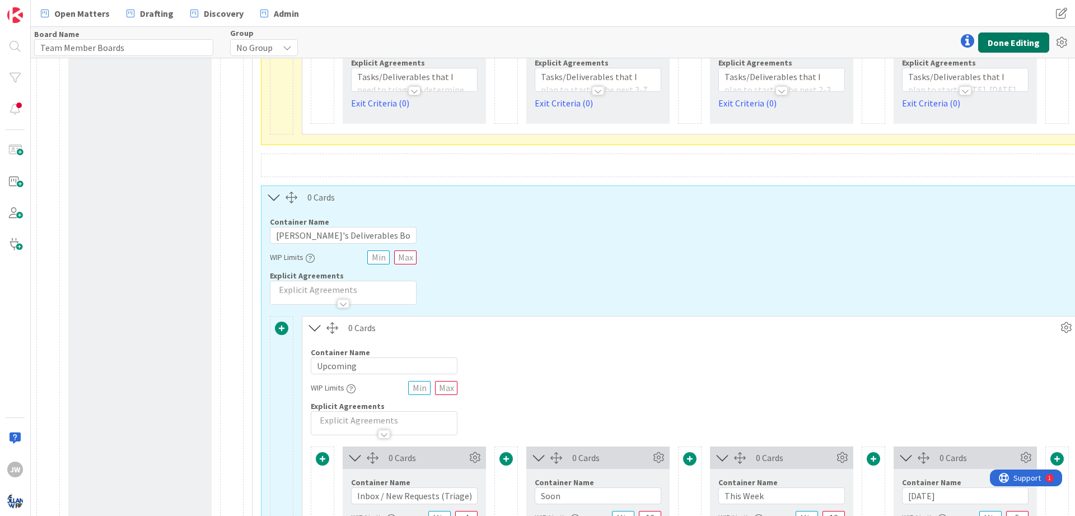
click at [1011, 42] on button "Done Editing" at bounding box center [1013, 42] width 71 height 20
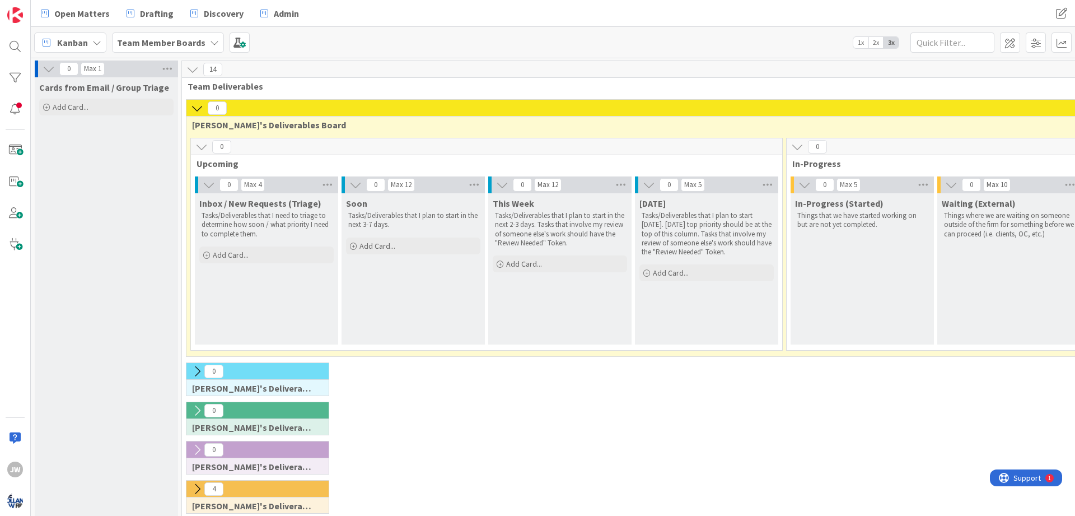
click at [199, 104] on icon at bounding box center [197, 108] width 12 height 12
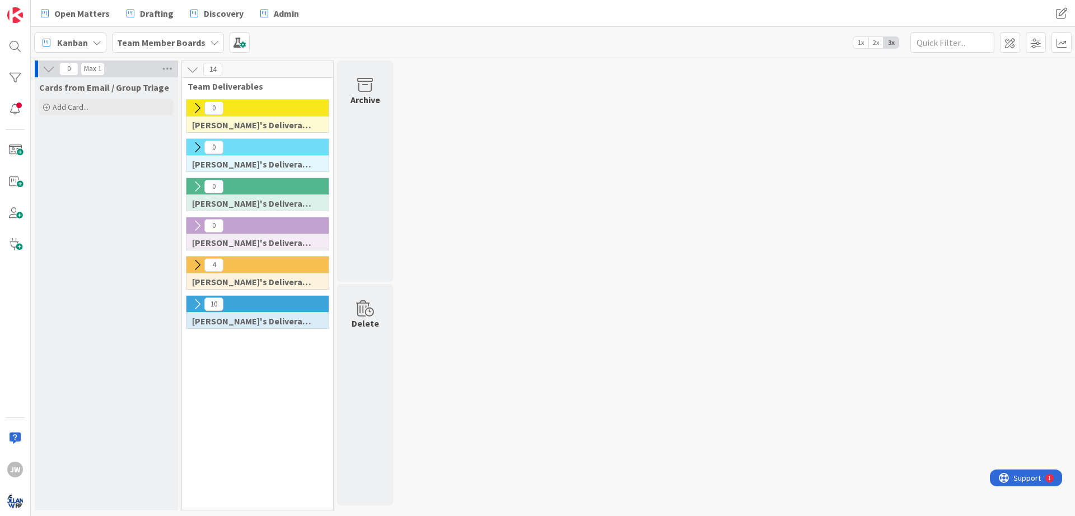
click at [199, 104] on icon at bounding box center [197, 108] width 12 height 12
